Goal: Transaction & Acquisition: Purchase product/service

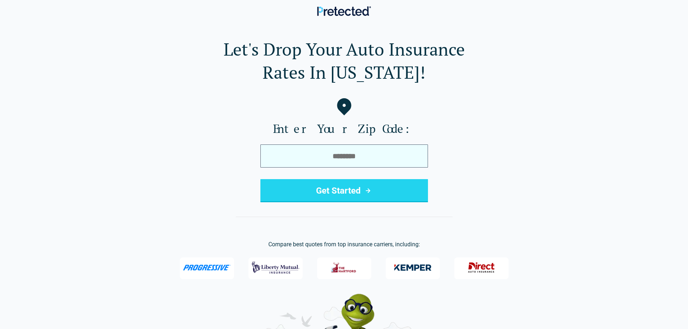
drag, startPoint x: 347, startPoint y: 170, endPoint x: 344, endPoint y: 156, distance: 13.7
click at [347, 166] on form "Get Started" at bounding box center [345, 174] width 168 height 58
click at [344, 156] on input "tel" at bounding box center [345, 156] width 168 height 23
type input "*****"
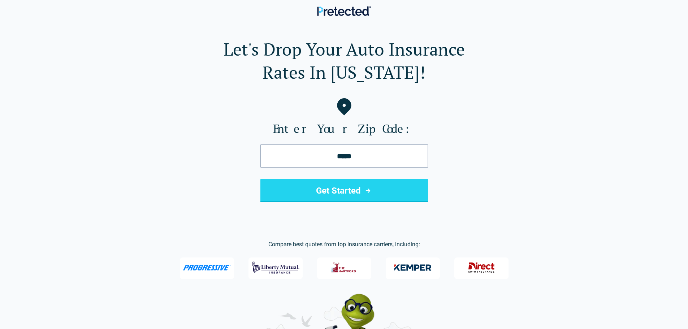
click at [310, 186] on button "Get Started" at bounding box center [345, 190] width 168 height 23
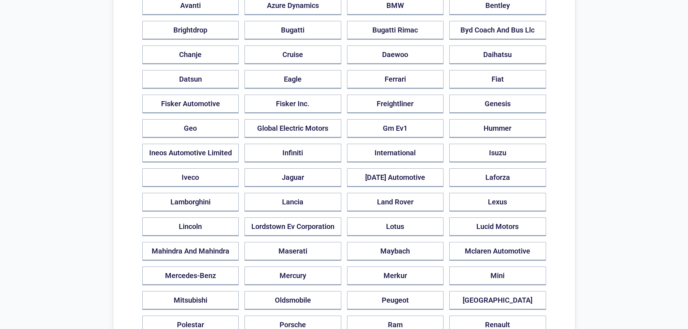
scroll to position [181, 0]
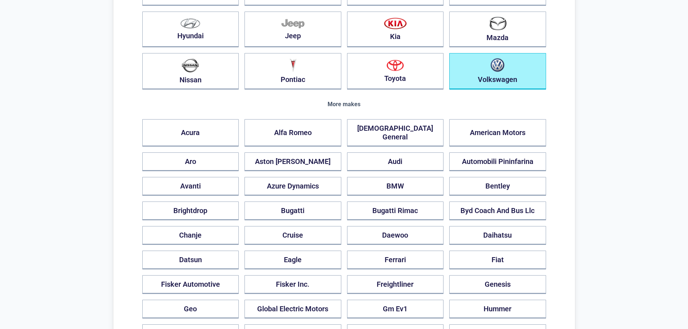
click at [515, 80] on button "Volkswagen" at bounding box center [497, 71] width 97 height 36
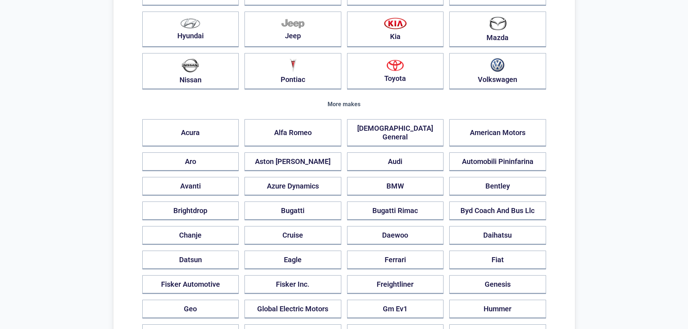
scroll to position [0, 0]
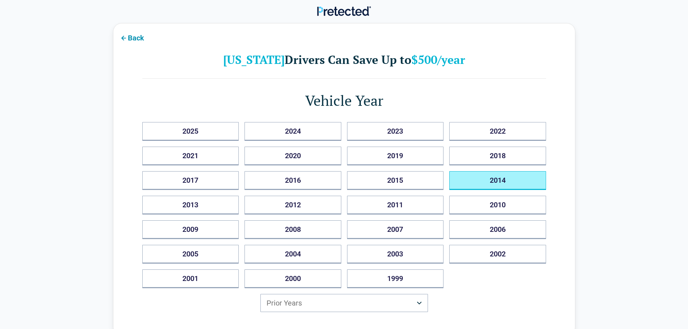
click at [498, 179] on button "2014" at bounding box center [497, 180] width 97 height 19
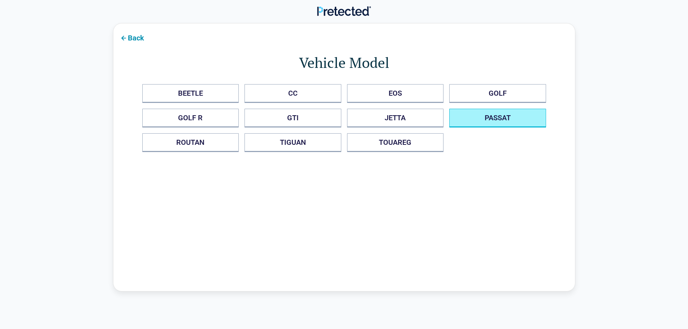
click at [501, 119] on button "PASSAT" at bounding box center [497, 118] width 97 height 19
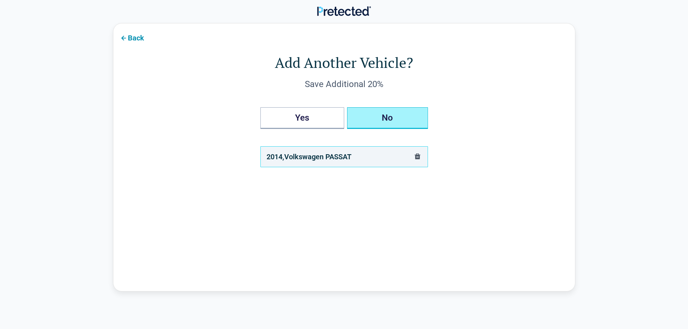
click at [395, 125] on button "No" at bounding box center [387, 118] width 81 height 22
